Goal: Task Accomplishment & Management: Manage account settings

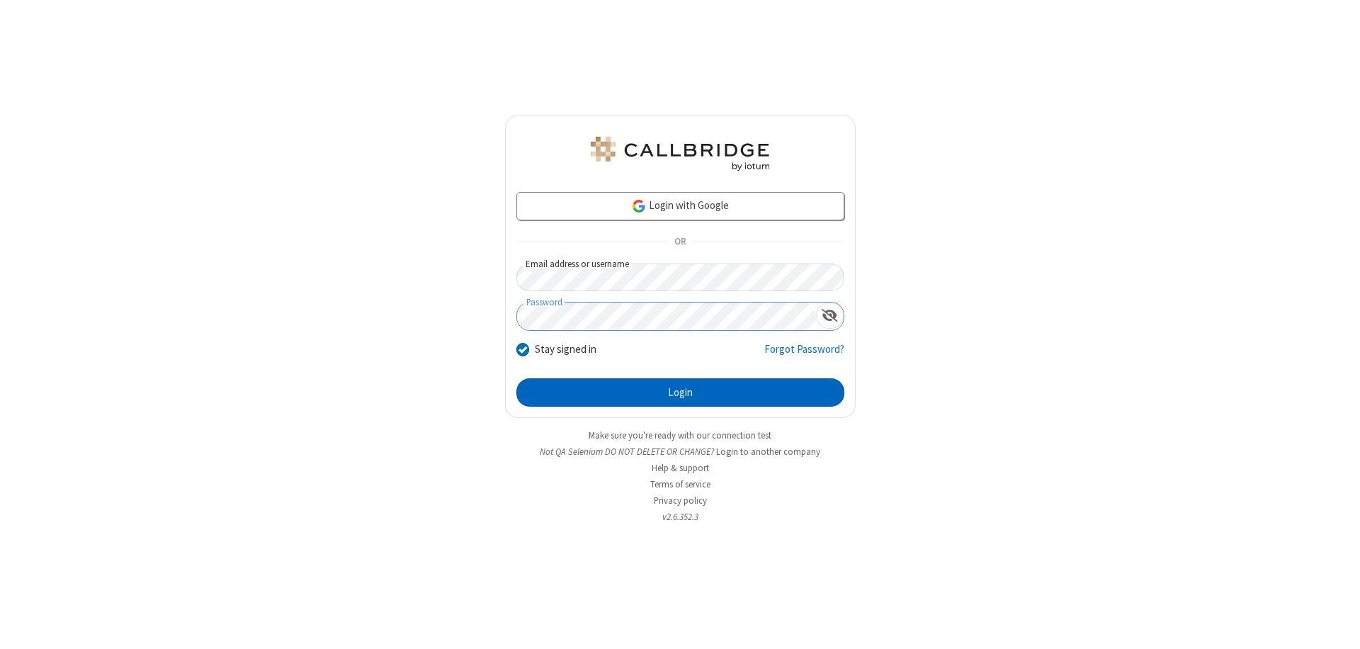
click at [680, 393] on button "Login" at bounding box center [681, 392] width 328 height 28
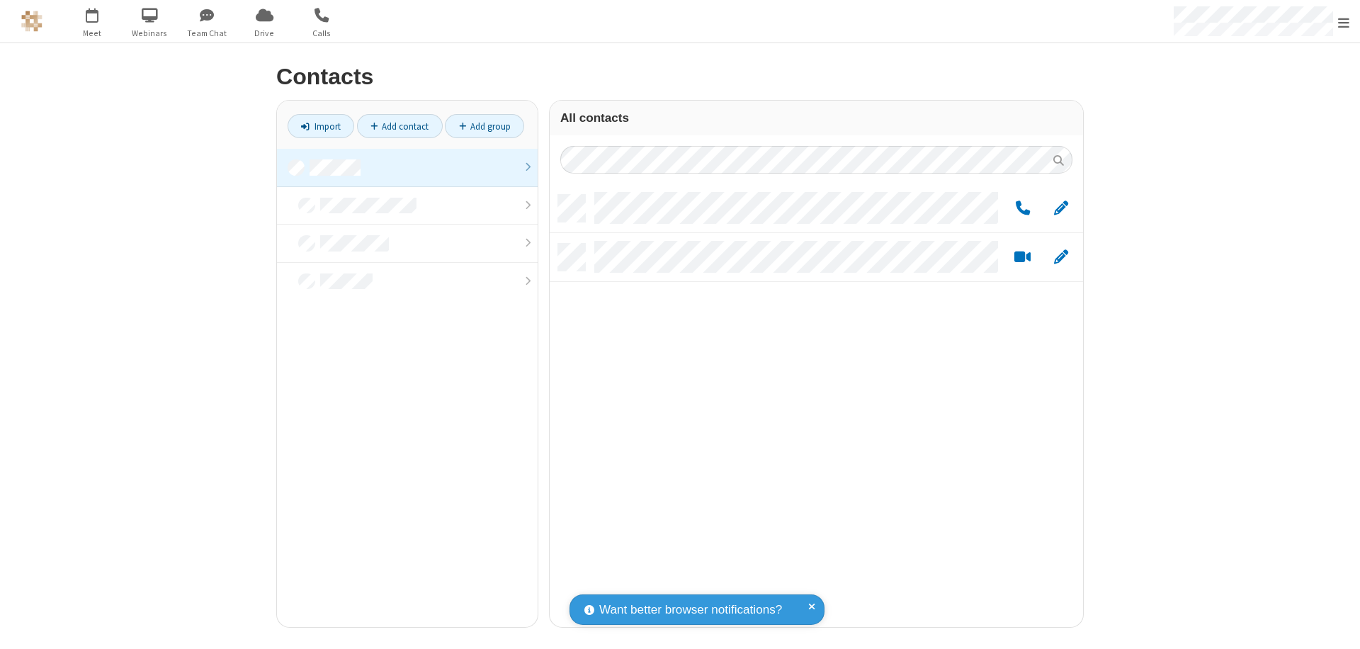
scroll to position [432, 523]
click at [407, 167] on link at bounding box center [407, 168] width 261 height 38
click at [1061, 208] on span "Edit" at bounding box center [1061, 209] width 14 height 18
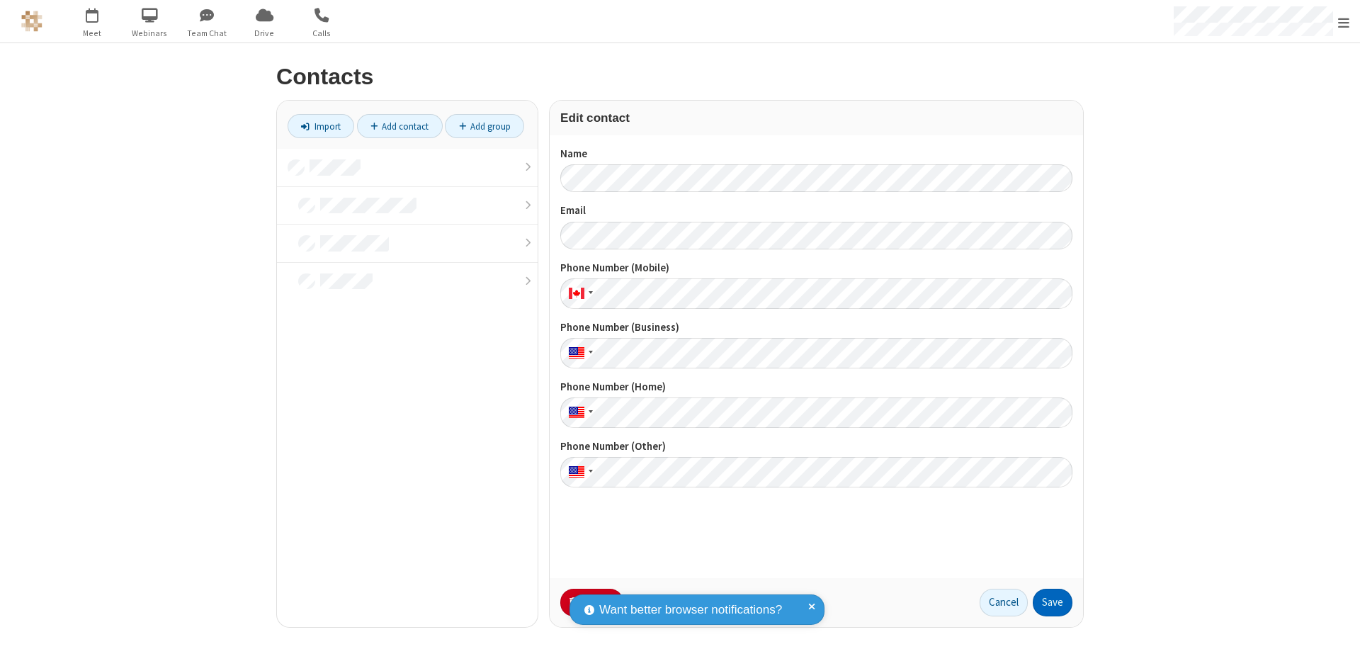
click at [1053, 602] on button "Save" at bounding box center [1053, 603] width 40 height 28
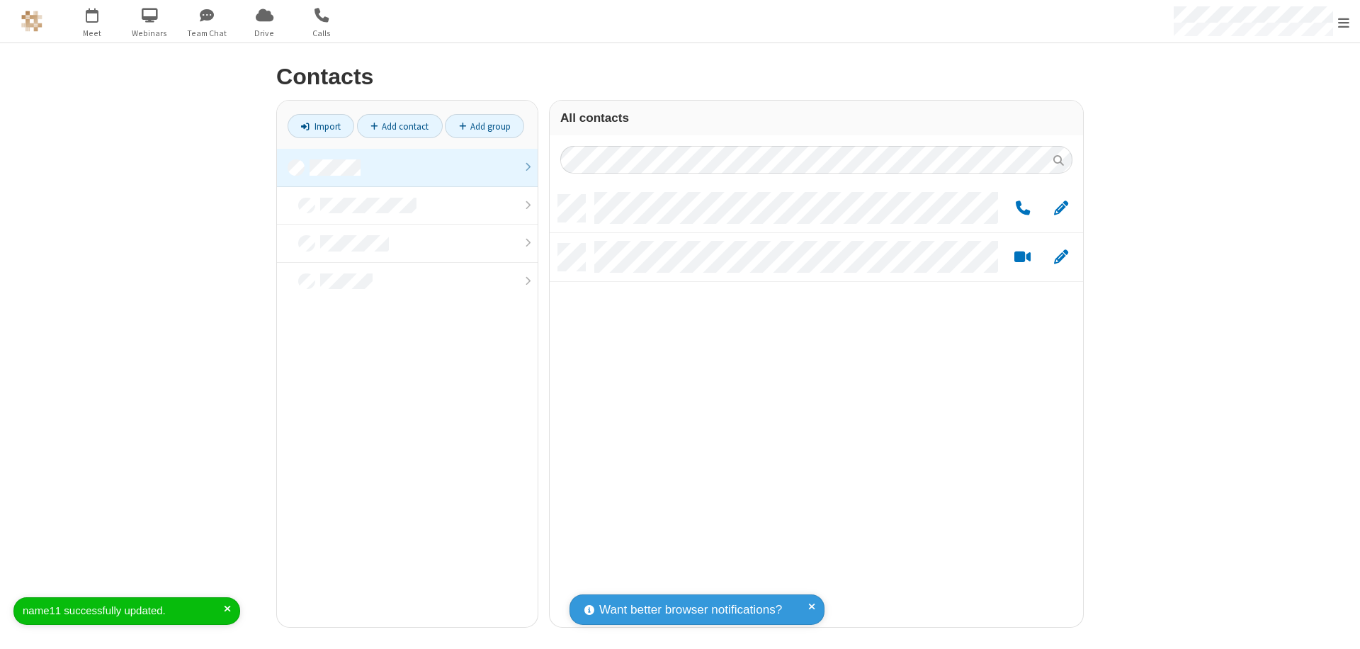
scroll to position [432, 523]
